Goal: Task Accomplishment & Management: Complete application form

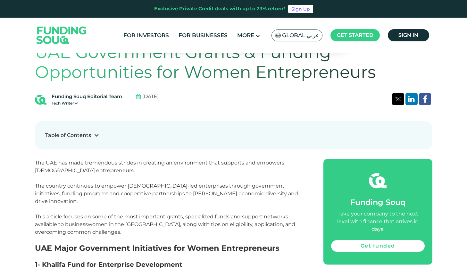
scroll to position [191, 0]
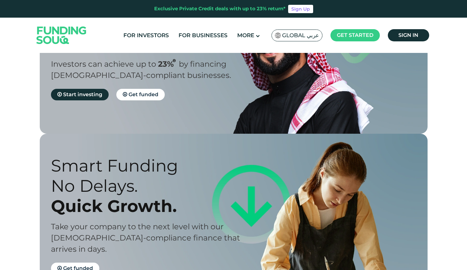
scroll to position [29, 0]
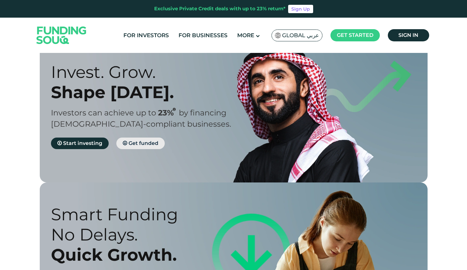
click at [146, 144] on span "Get funded" at bounding box center [143, 143] width 30 height 6
